Goal: Information Seeking & Learning: Understand process/instructions

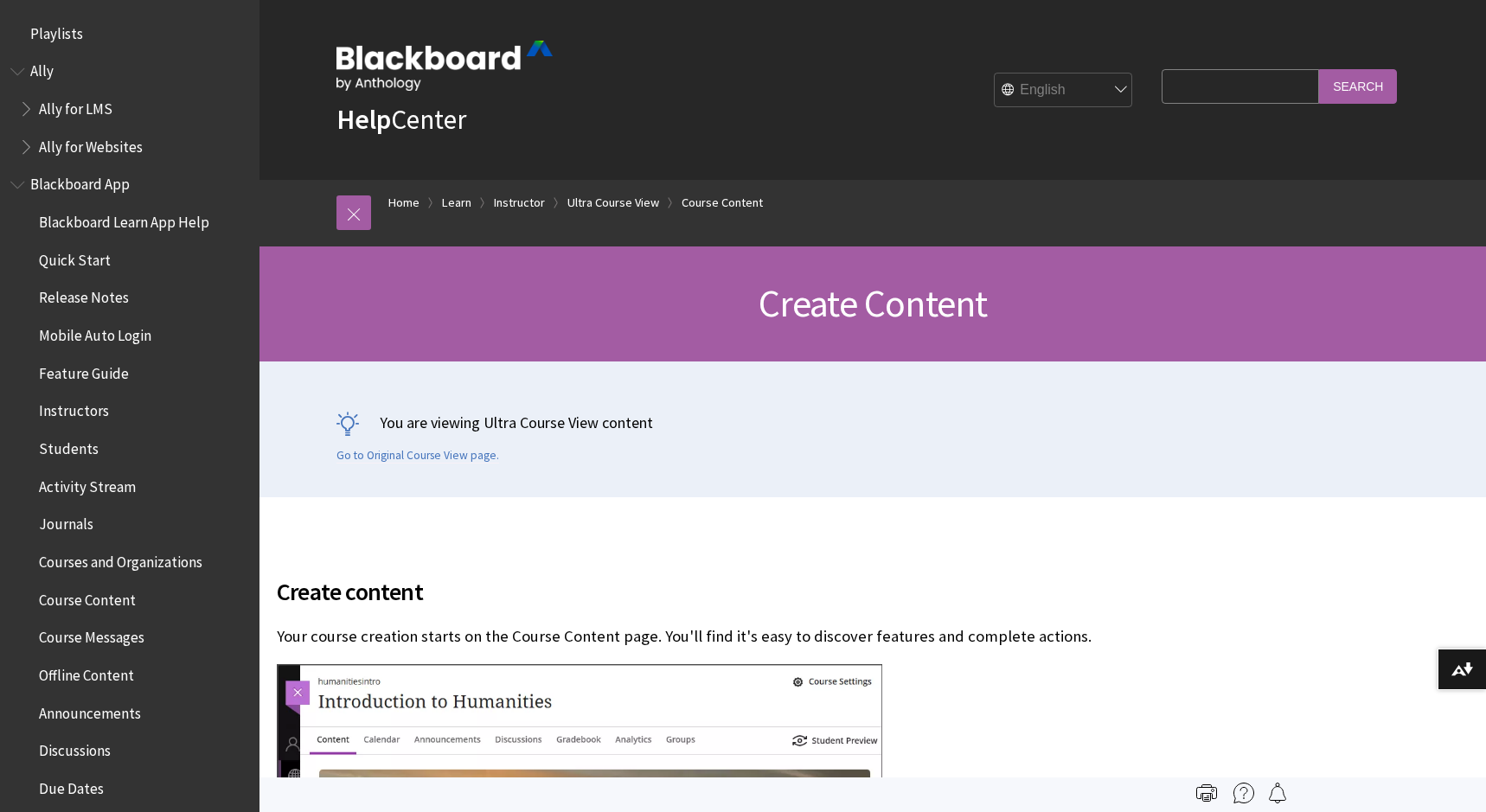
click at [1233, 86] on input "Search Query" at bounding box center [1239, 86] width 158 height 33
type input "share class"
click at [1339, 90] on input "Search" at bounding box center [1357, 86] width 77 height 33
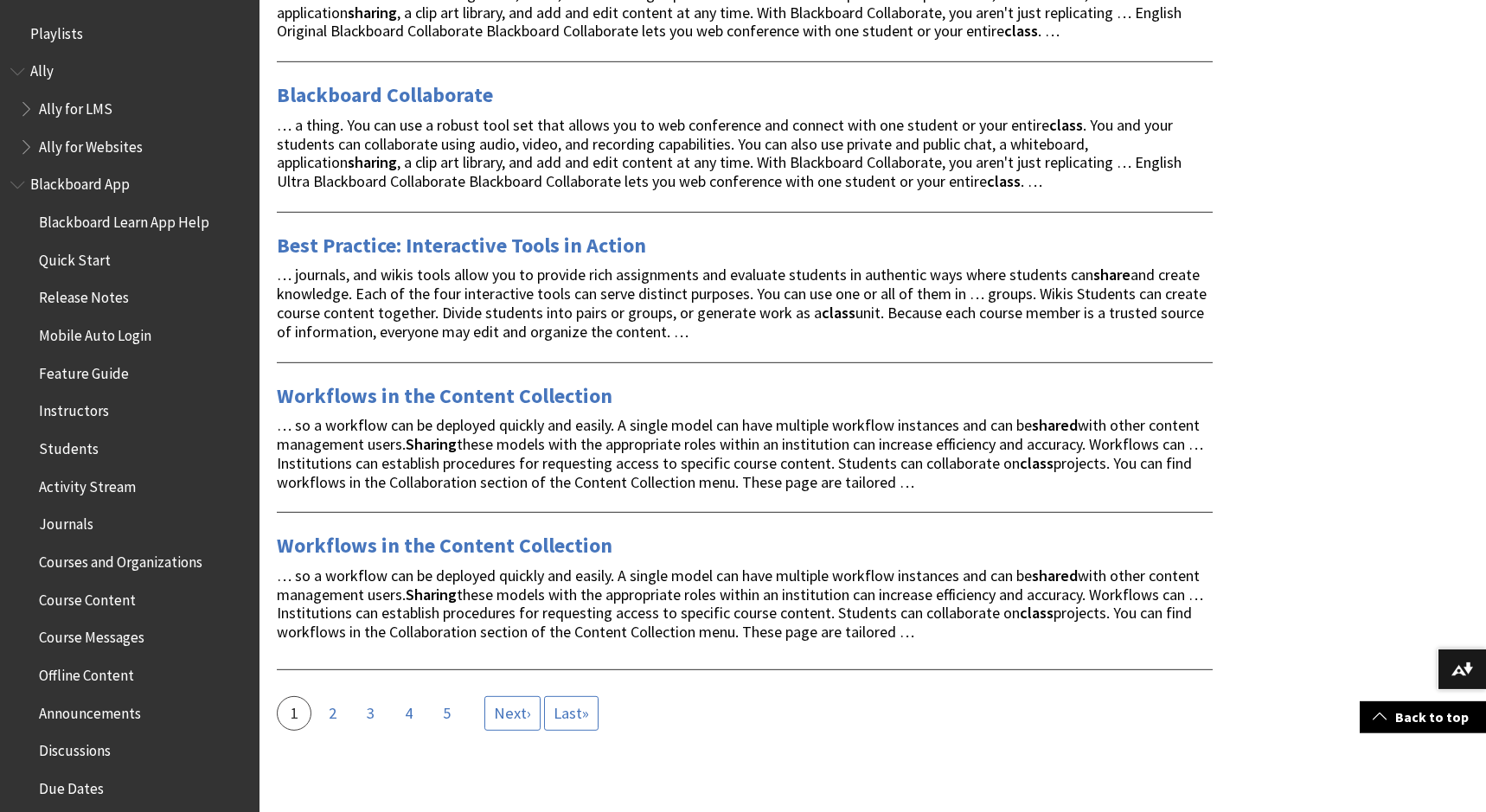
scroll to position [2821, 0]
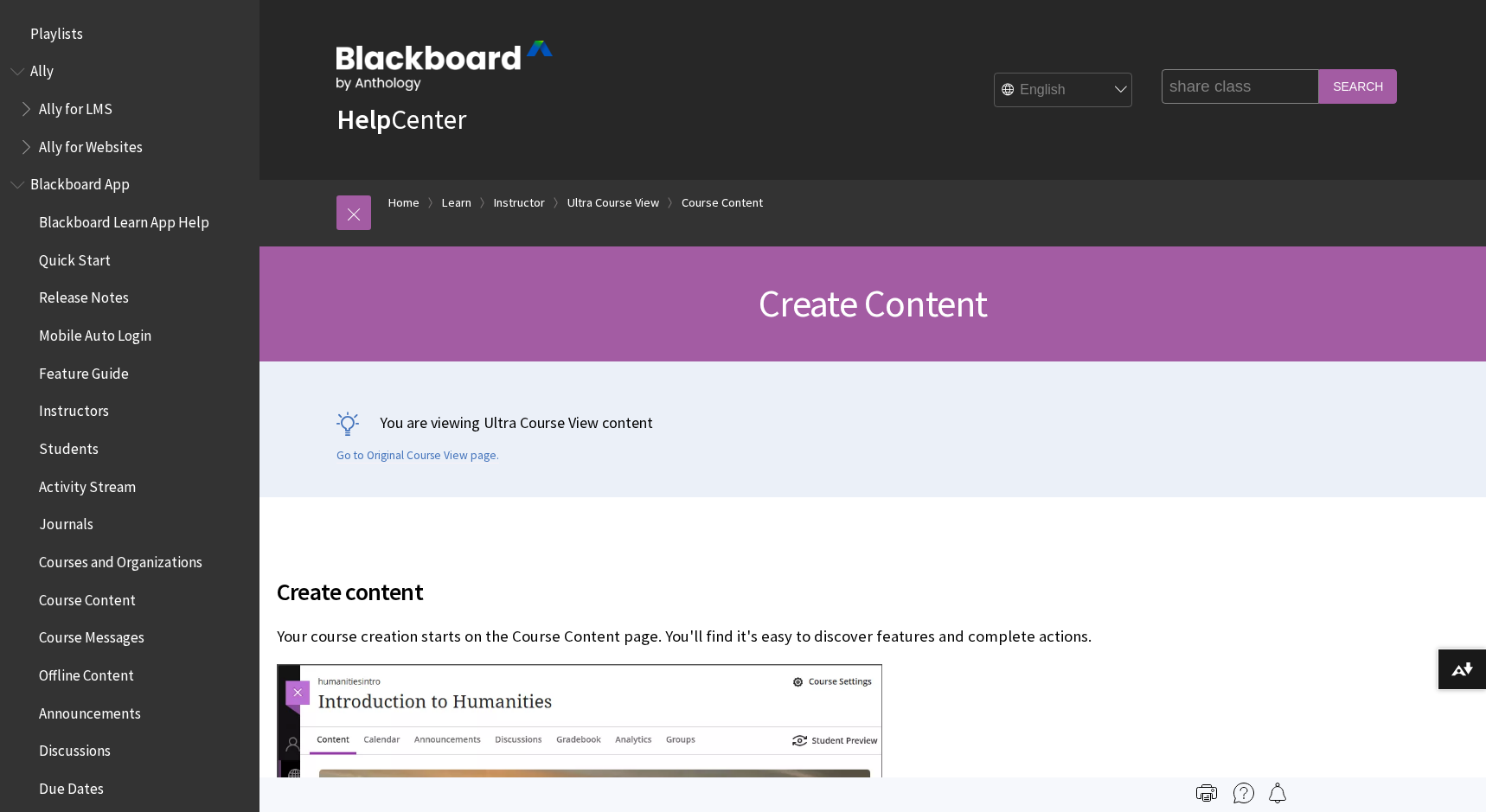
scroll to position [2583, 0]
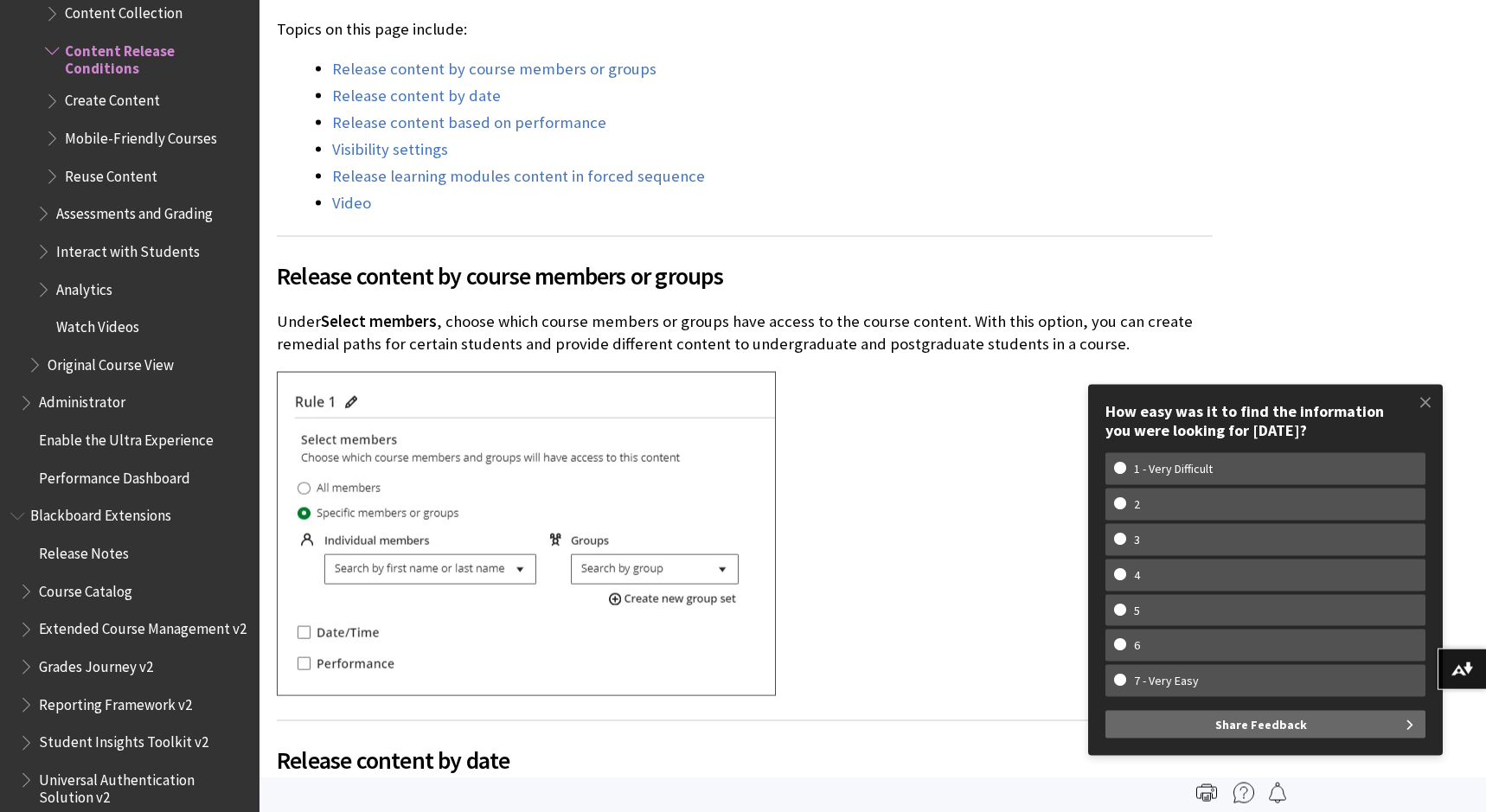
scroll to position [705, 0]
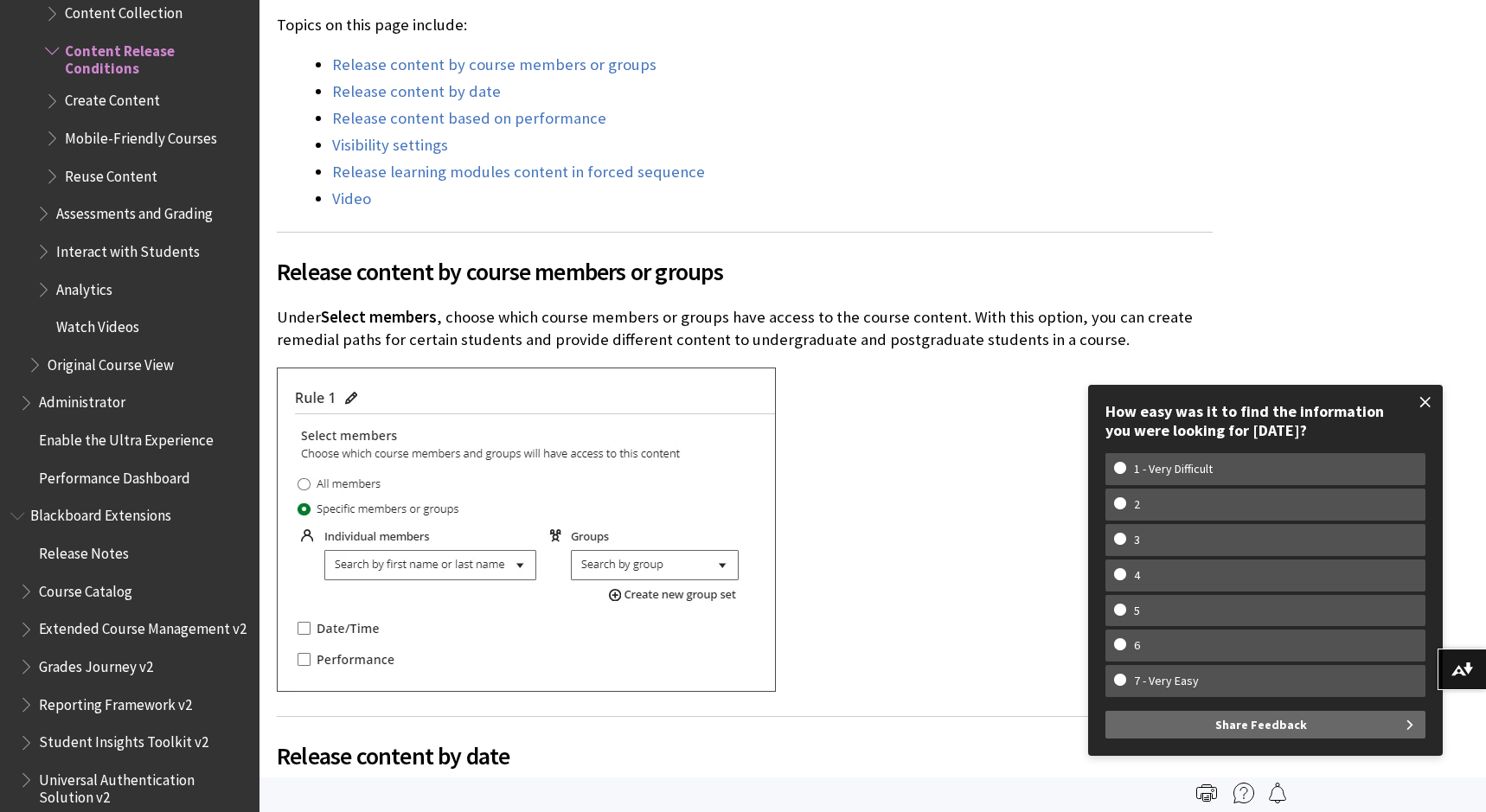
click at [1427, 402] on span at bounding box center [1425, 401] width 36 height 36
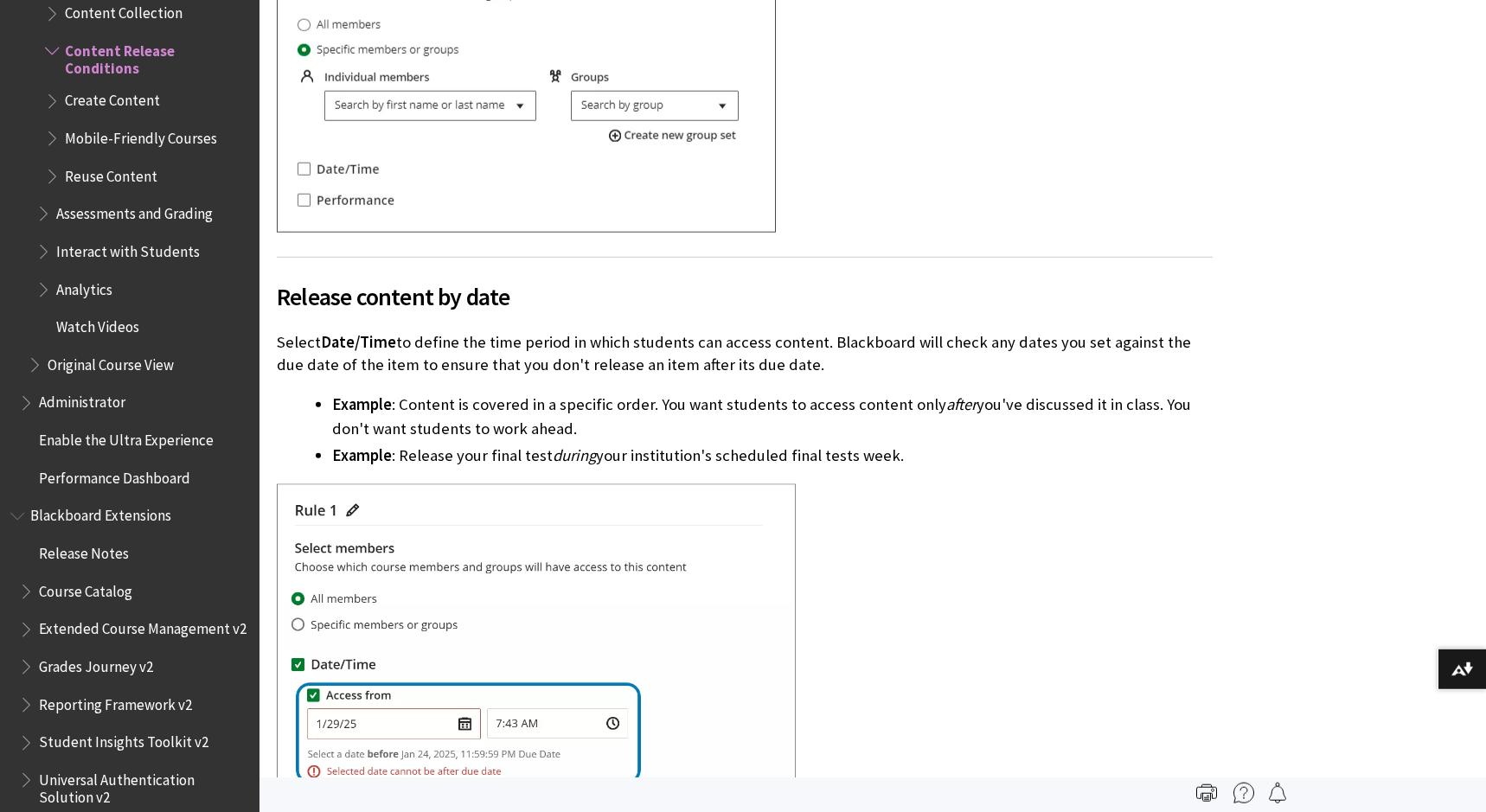
scroll to position [1058, 0]
